Goal: Task Accomplishment & Management: Manage account settings

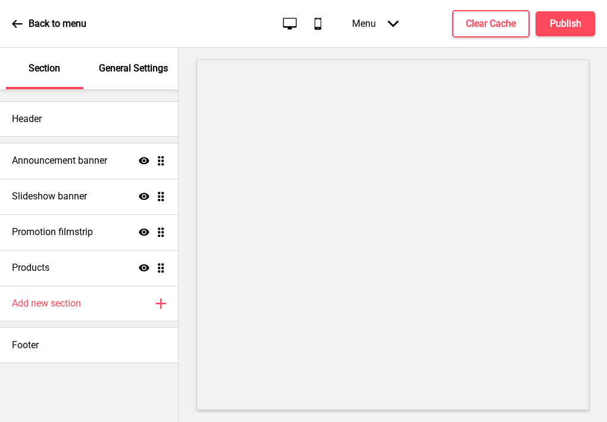
click at [129, 51] on div "General Settings" at bounding box center [133, 69] width 77 height 42
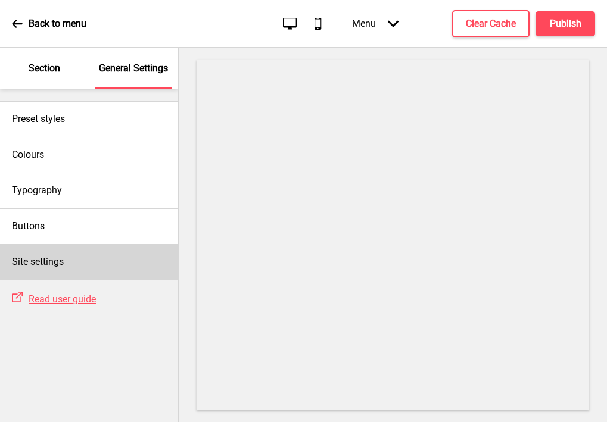
click at [64, 258] on h4 "Site settings" at bounding box center [38, 261] width 52 height 13
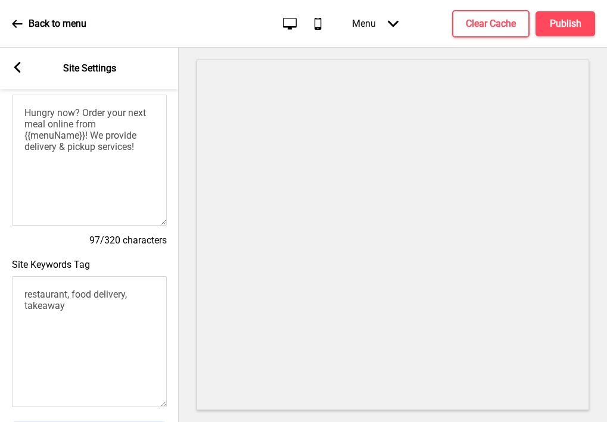
scroll to position [117, 0]
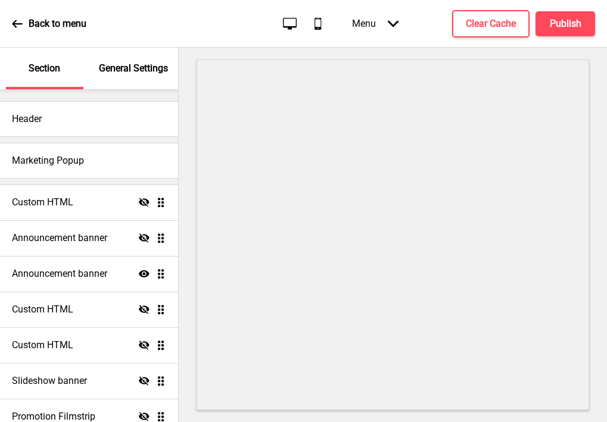
click at [127, 65] on p "General Settings" at bounding box center [133, 68] width 69 height 13
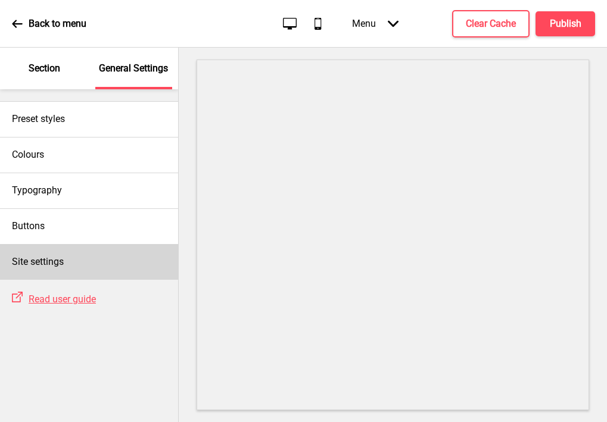
click at [63, 272] on div "Site settings" at bounding box center [89, 262] width 178 height 36
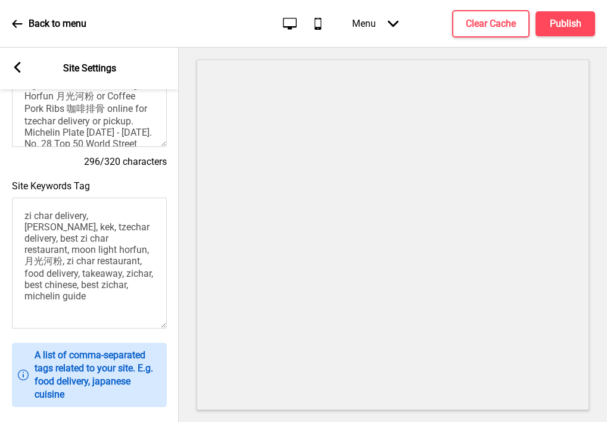
scroll to position [229, 0]
